Goal: Task Accomplishment & Management: Manage account settings

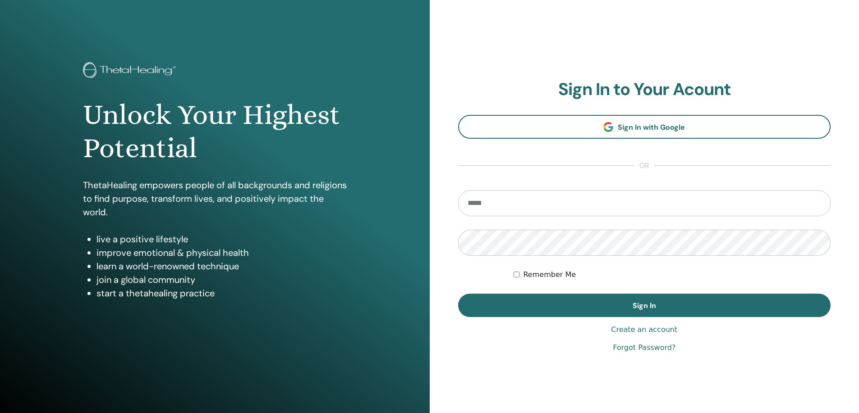
click at [531, 201] on input "email" at bounding box center [644, 203] width 373 height 26
click at [549, 203] on input "email" at bounding box center [644, 203] width 373 height 26
type input "*"
type input "**********"
click at [458, 294] on button "Sign In" at bounding box center [644, 305] width 373 height 23
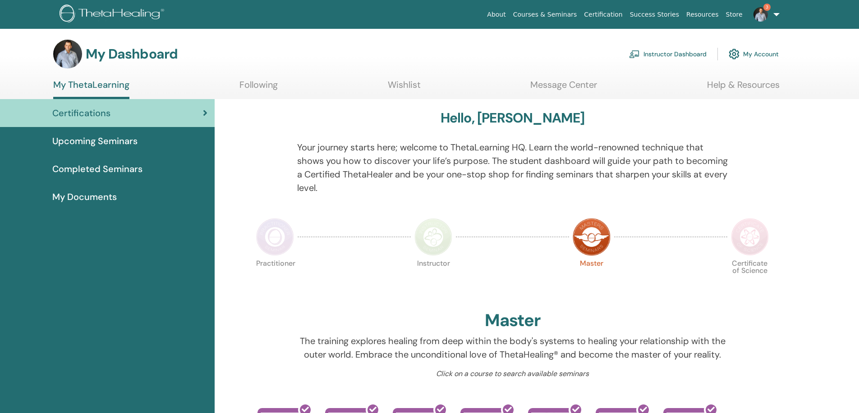
click at [649, 54] on link "Instructor Dashboard" at bounding box center [668, 54] width 78 height 20
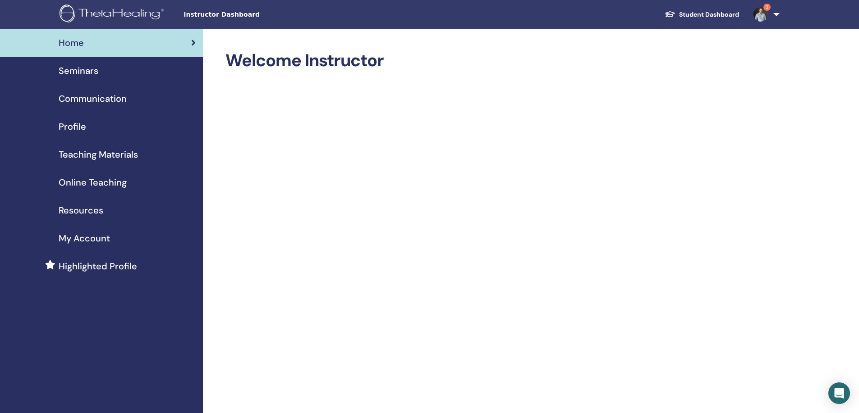
click at [86, 67] on span "Seminars" at bounding box center [79, 71] width 40 height 14
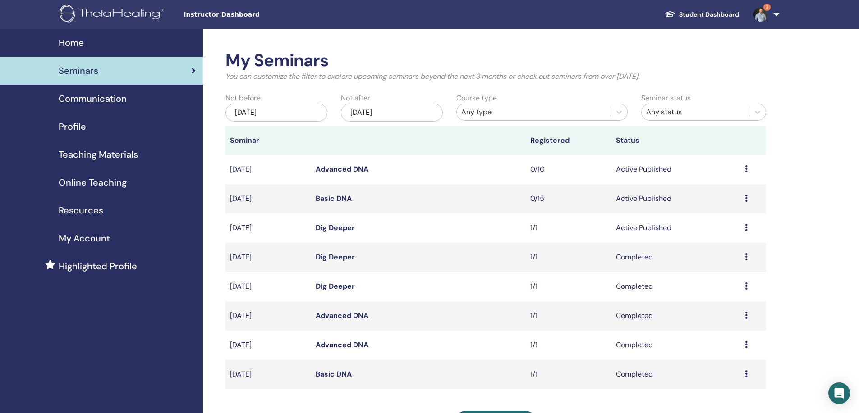
click at [749, 229] on div "Preview Edit Attendees Cancel" at bounding box center [753, 228] width 17 height 11
click at [730, 263] on link "Attendees" at bounding box center [724, 262] width 34 height 9
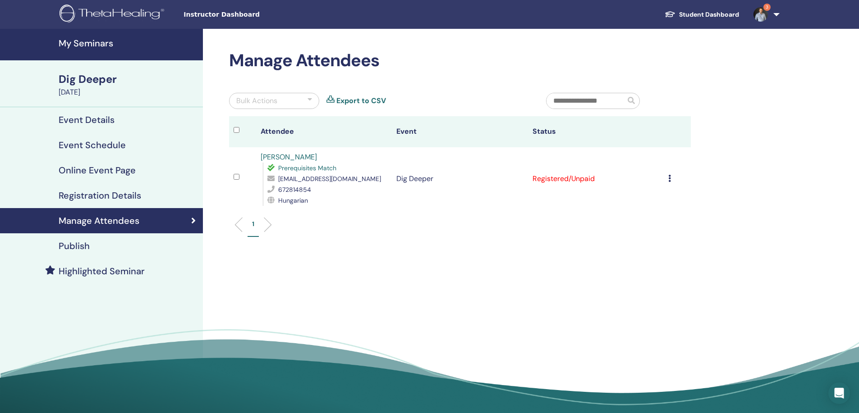
click at [672, 177] on div "Cancel Registration Do not auto-certify Mark as Paid Mark as Unpaid Mark as Abs…" at bounding box center [677, 179] width 18 height 11
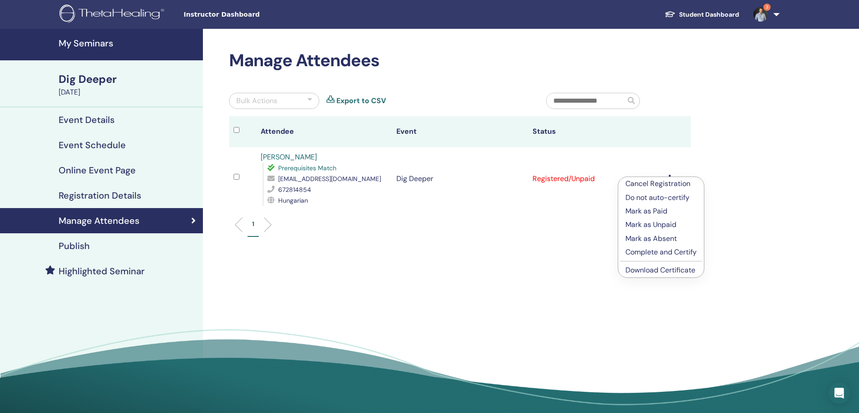
click at [674, 250] on p "Complete and Certify" at bounding box center [660, 252] width 71 height 11
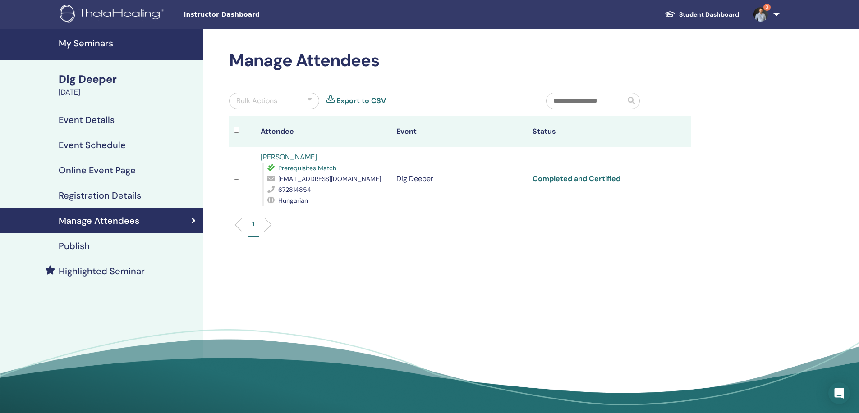
click at [568, 179] on link "Completed and Certified" at bounding box center [576, 178] width 88 height 9
click at [690, 12] on link "Student Dashboard" at bounding box center [701, 14] width 89 height 17
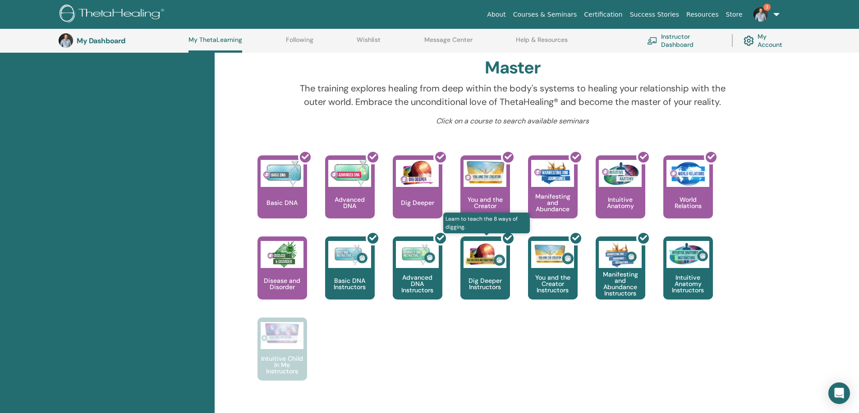
scroll to position [294, 0]
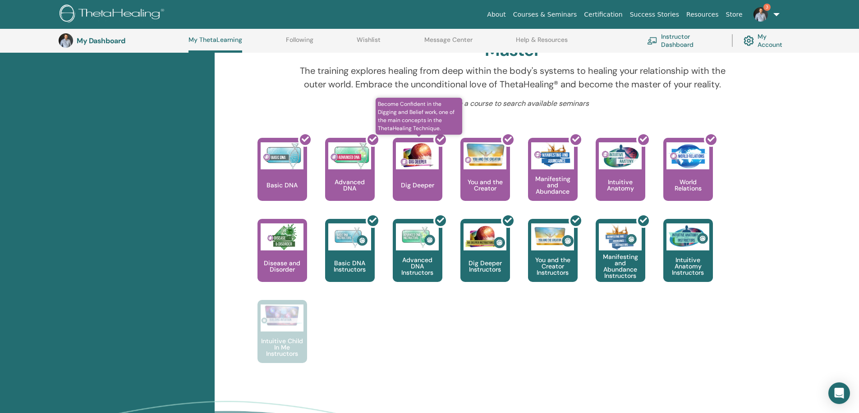
click at [423, 165] on div at bounding box center [423, 173] width 50 height 81
